Goal: Information Seeking & Learning: Learn about a topic

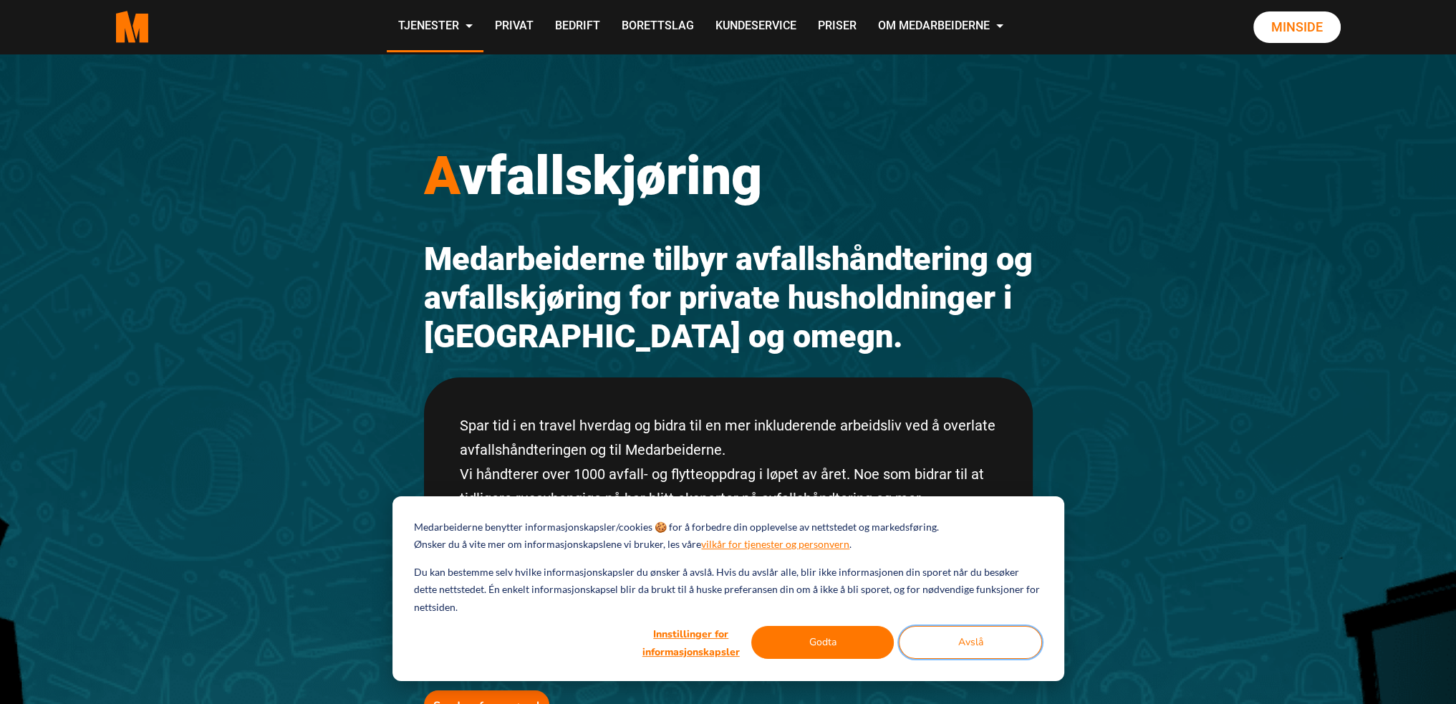
click at [958, 648] on button "Avslå" at bounding box center [970, 642] width 143 height 33
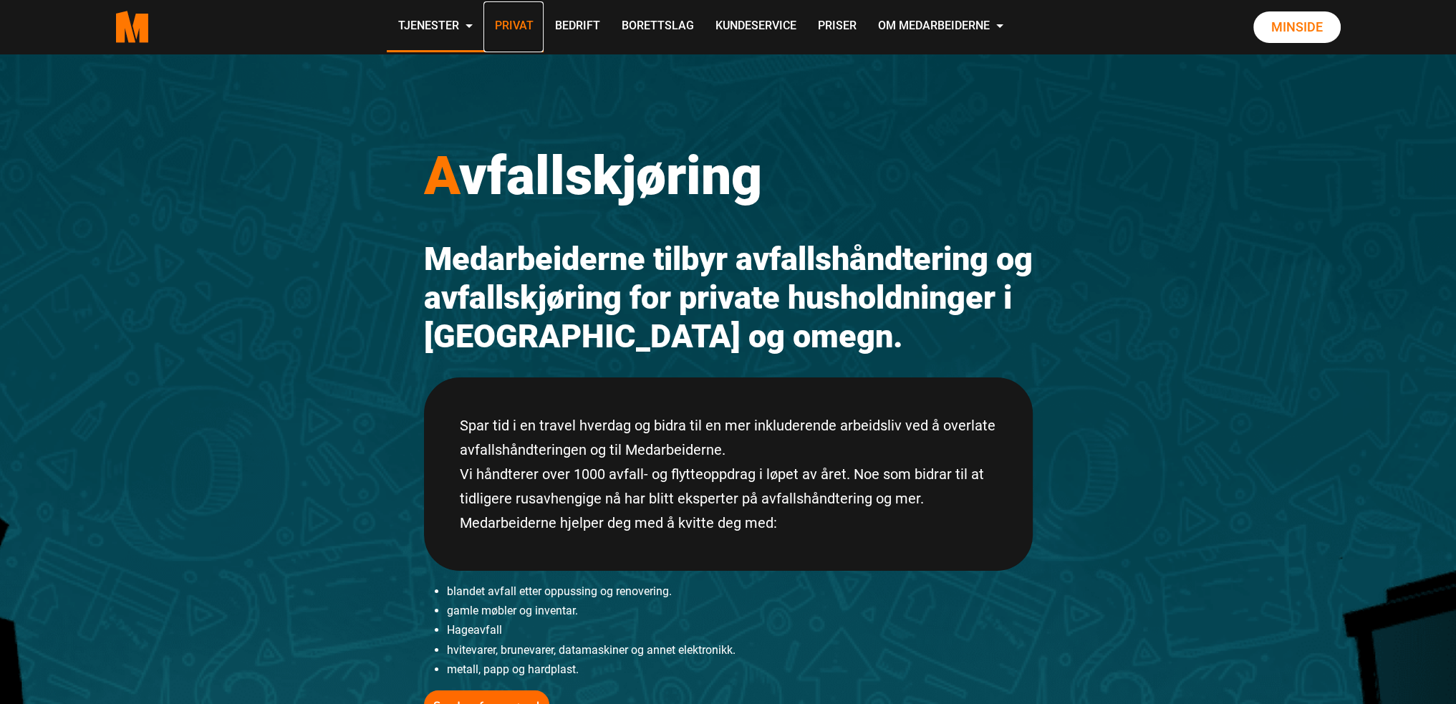
click at [506, 22] on link "Privat" at bounding box center [513, 26] width 60 height 51
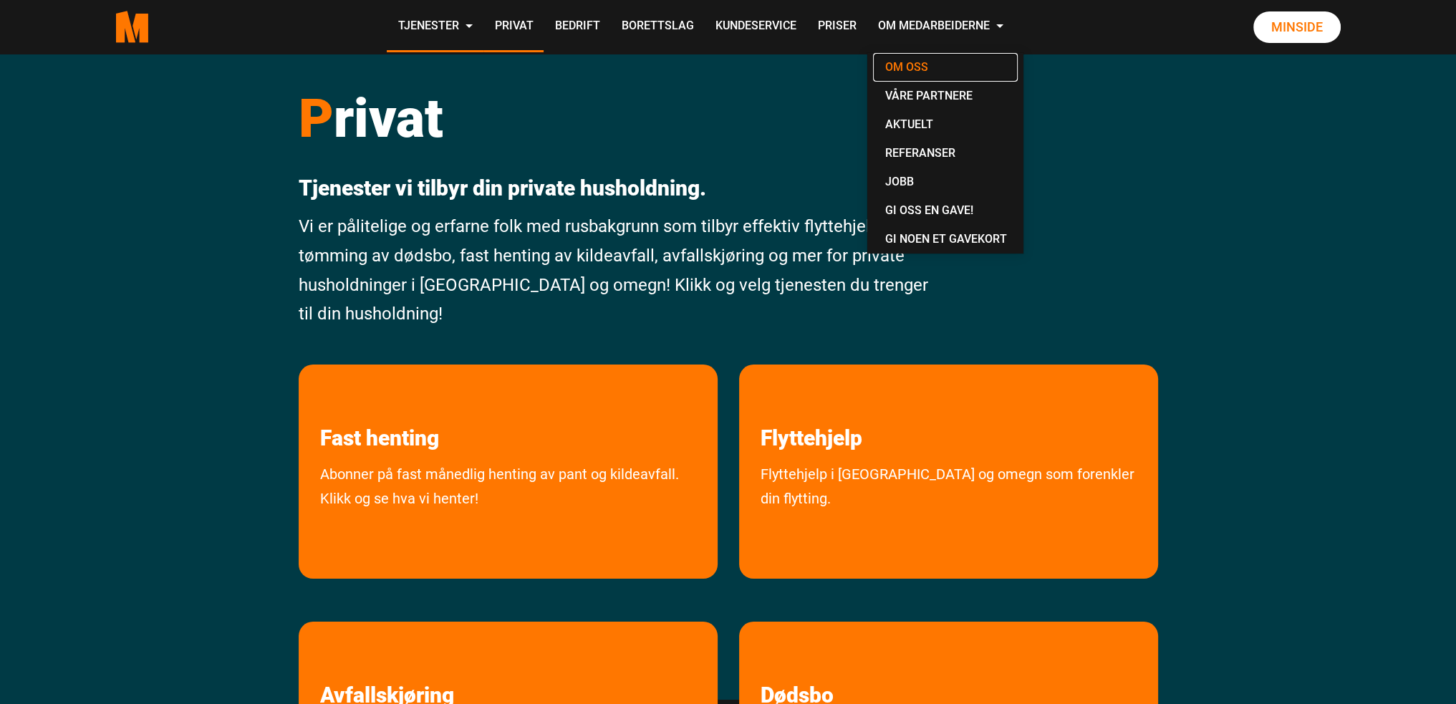
click at [912, 63] on link "Om oss" at bounding box center [945, 67] width 145 height 29
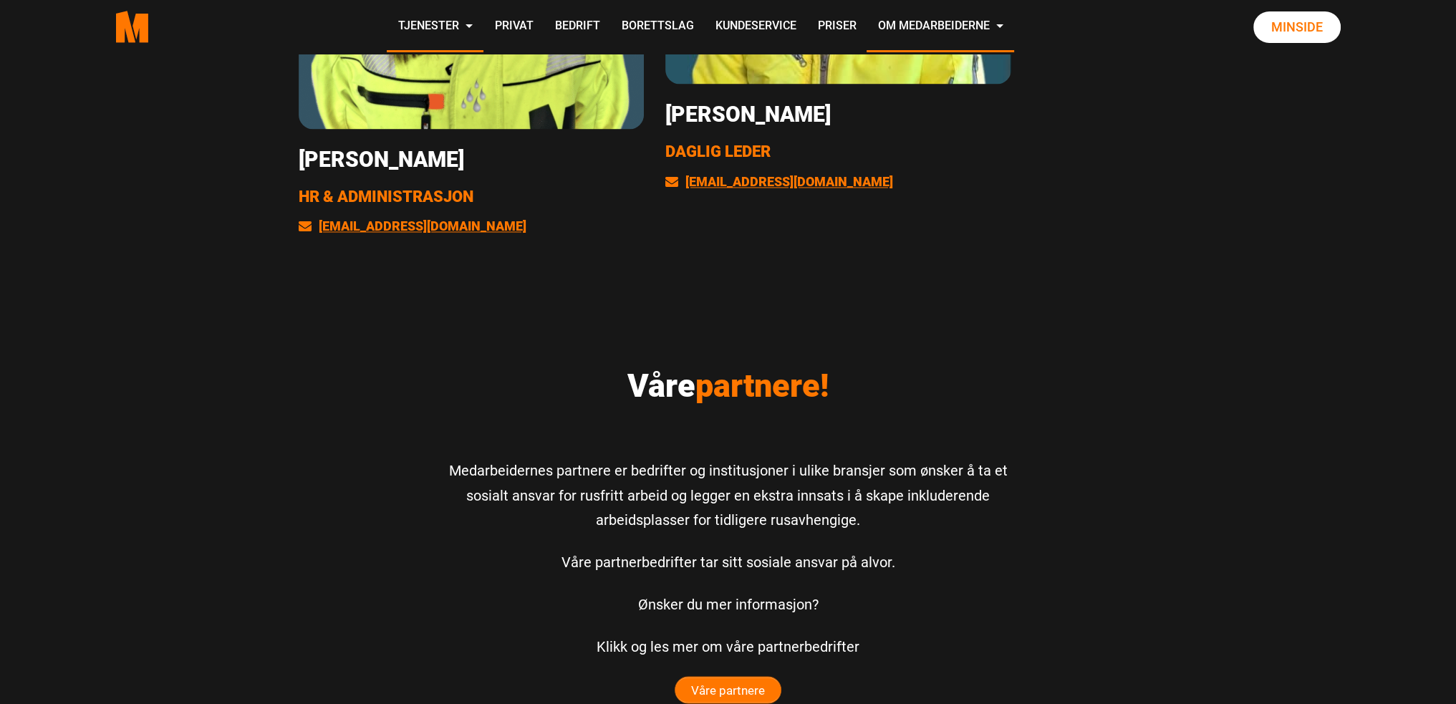
scroll to position [3294, 0]
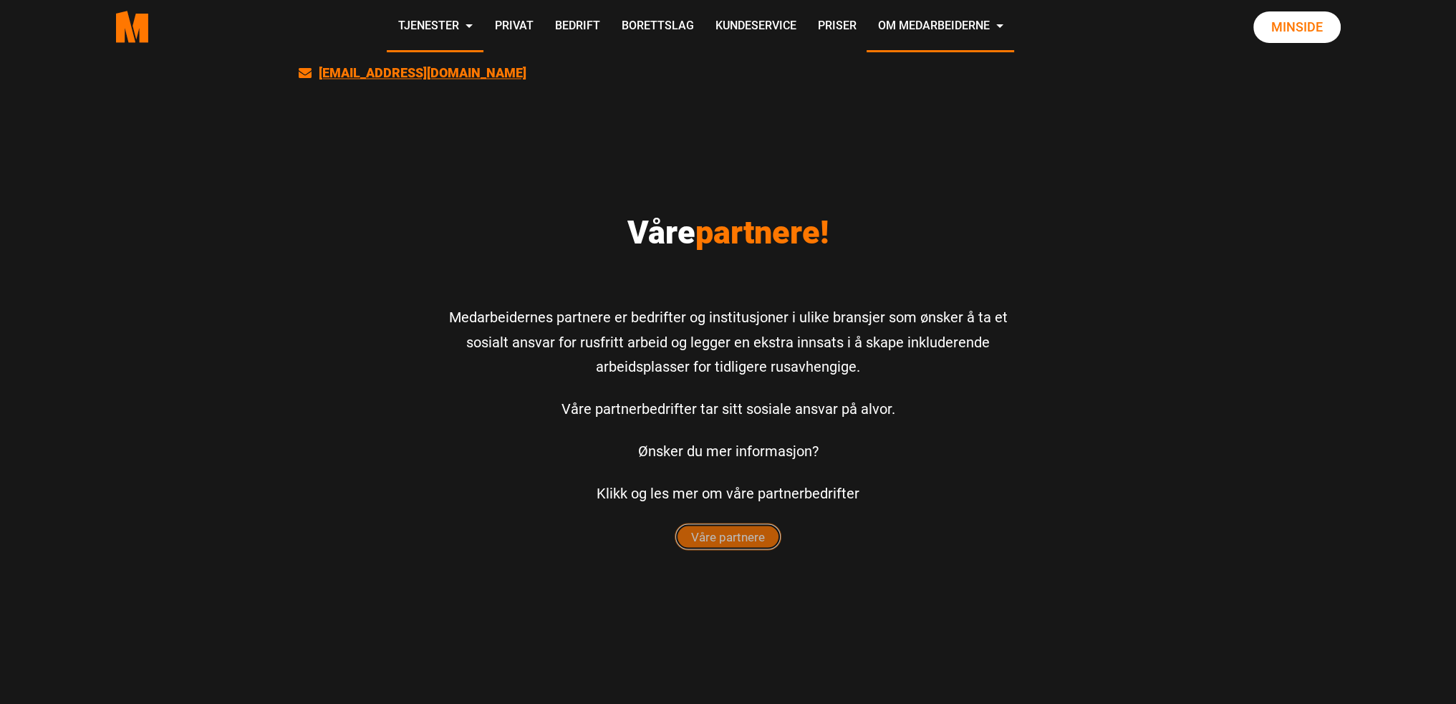
click at [740, 536] on span "Våre partnere" at bounding box center [727, 537] width 105 height 26
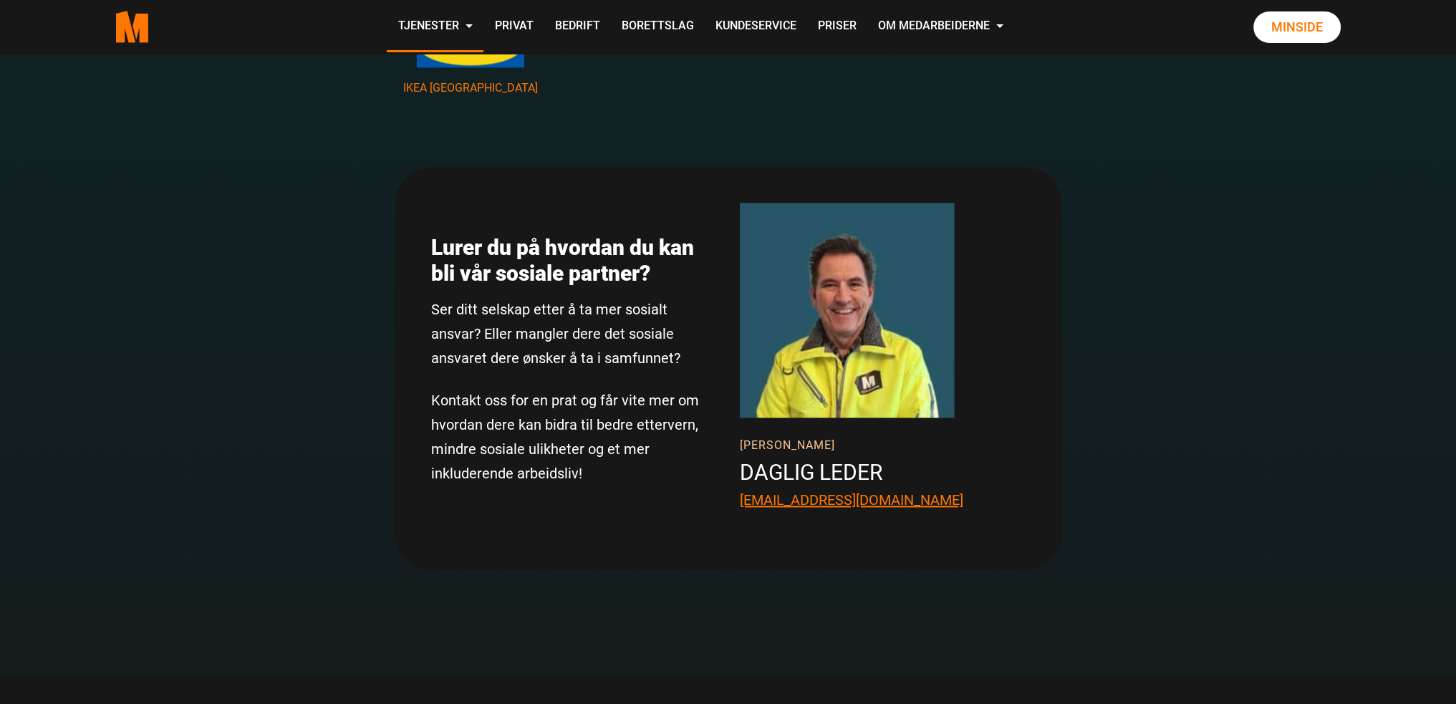
scroll to position [2650, 0]
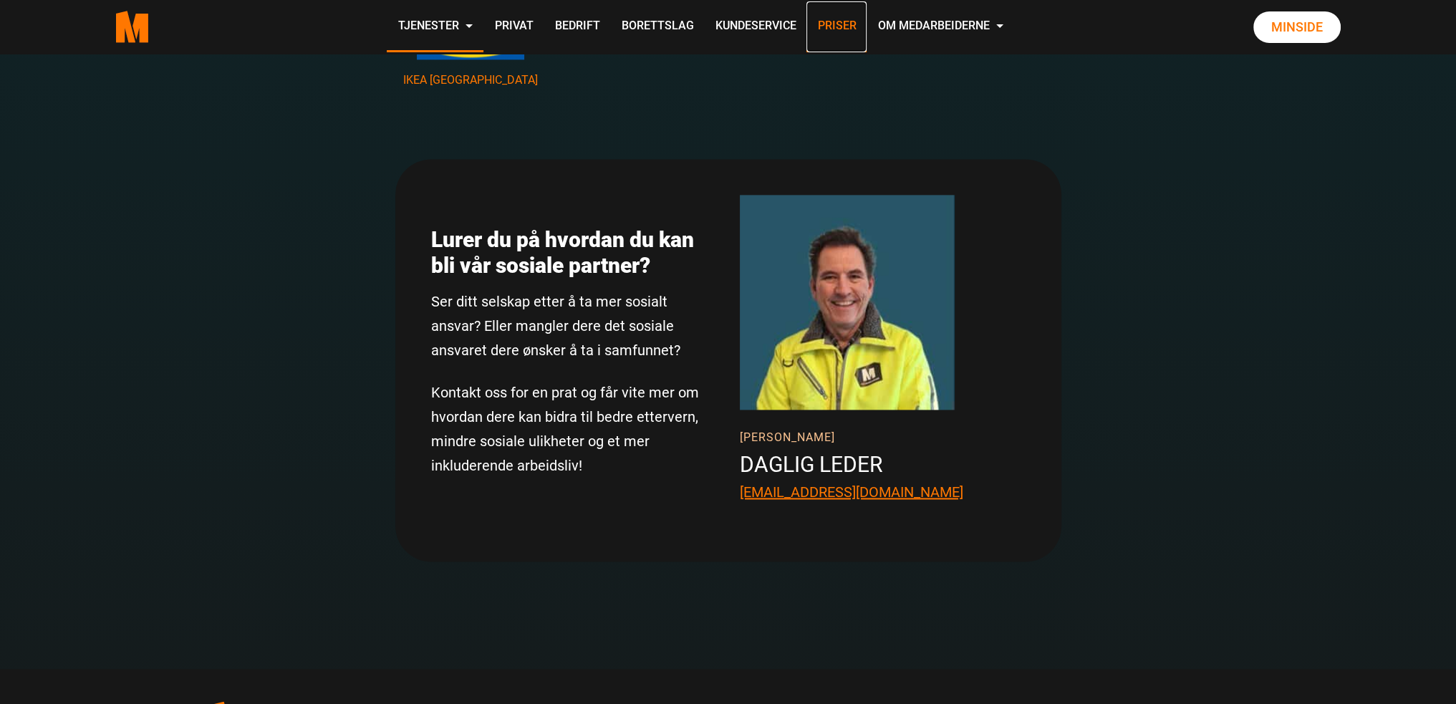
click at [845, 22] on link "Priser" at bounding box center [836, 26] width 60 height 51
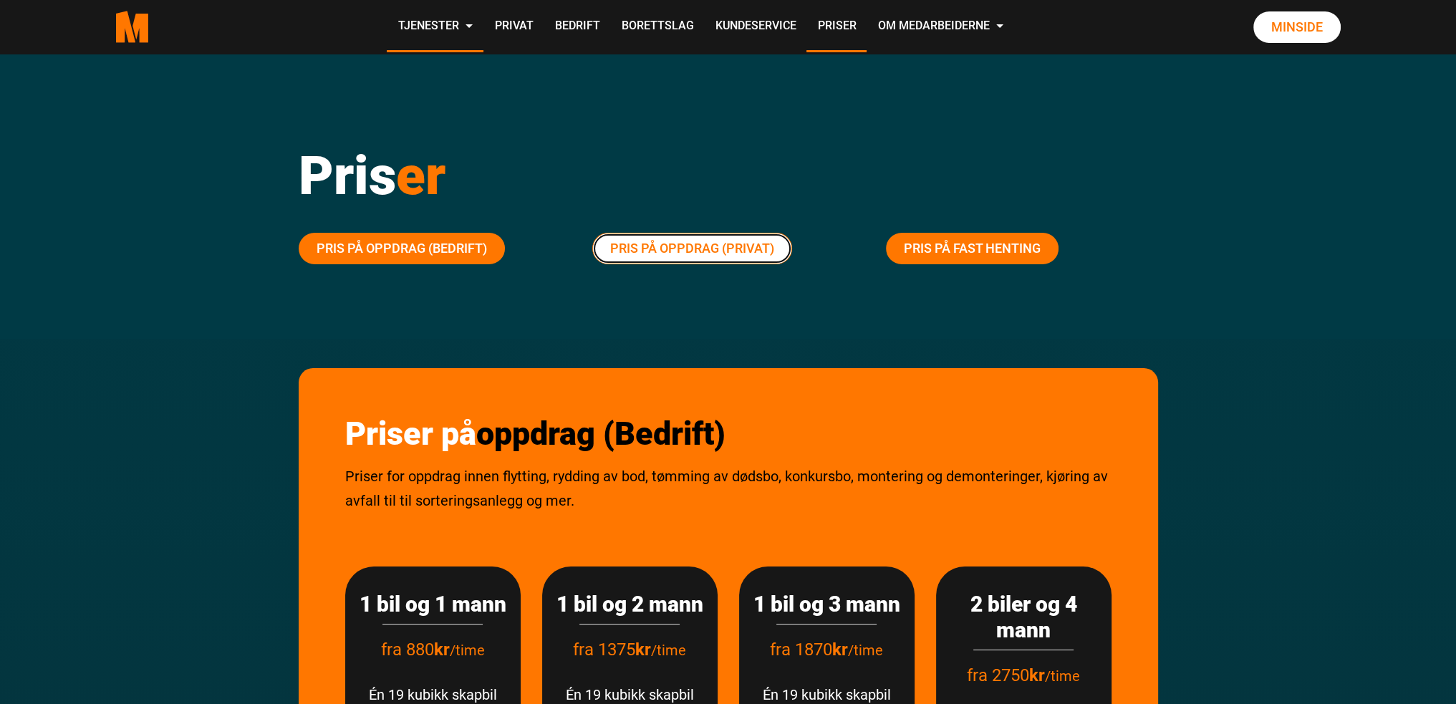
click at [653, 249] on link "Pris på oppdrag (Privat)" at bounding box center [692, 249] width 200 height 32
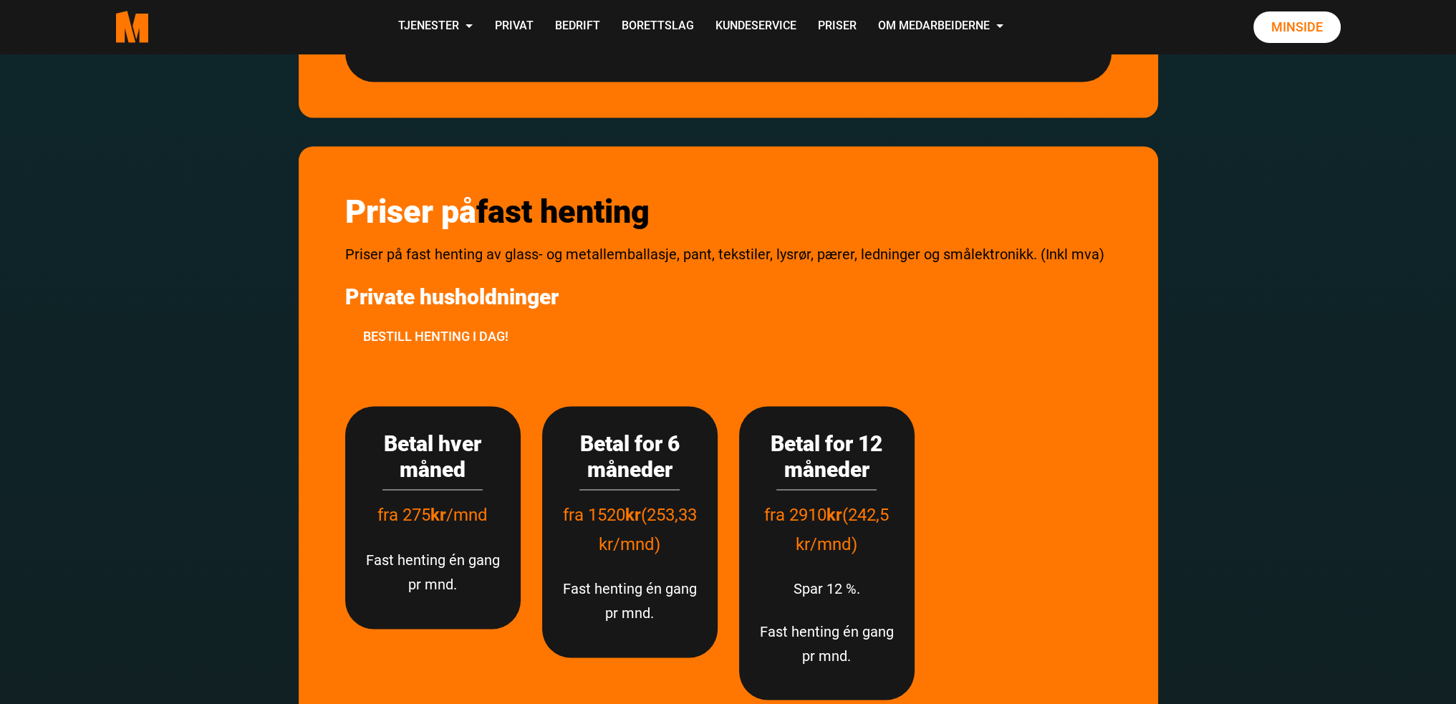
scroll to position [3092, 0]
